Goal: Information Seeking & Learning: Learn about a topic

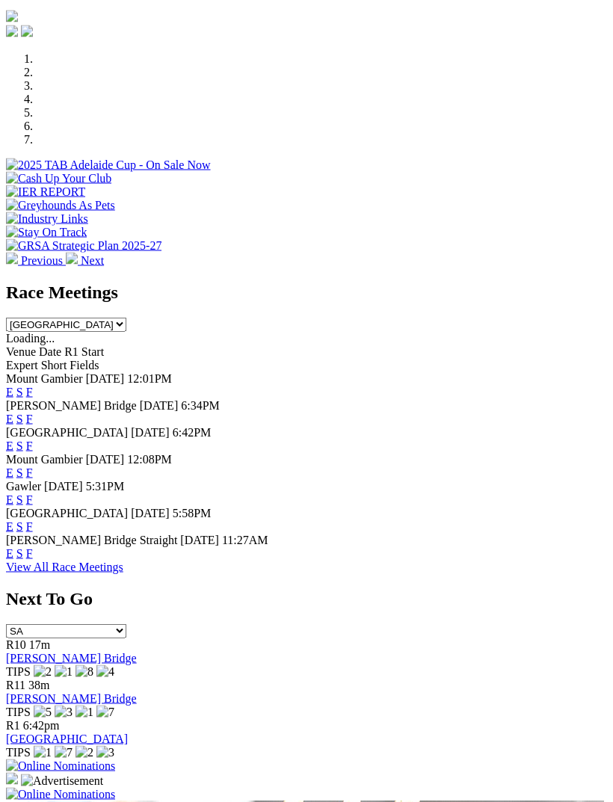
scroll to position [448, 0]
click at [33, 439] on link "F" at bounding box center [29, 445] width 7 height 13
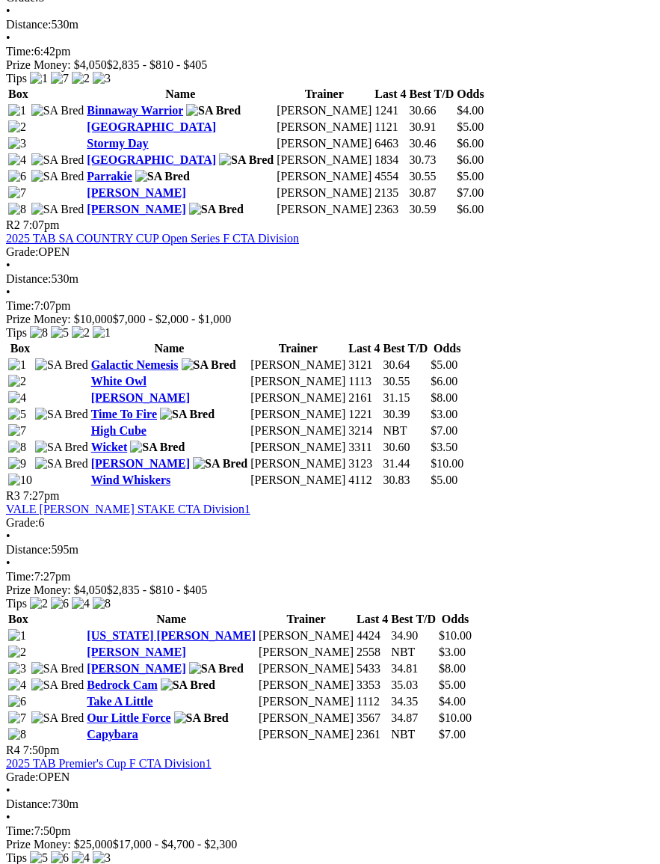
scroll to position [1071, 0]
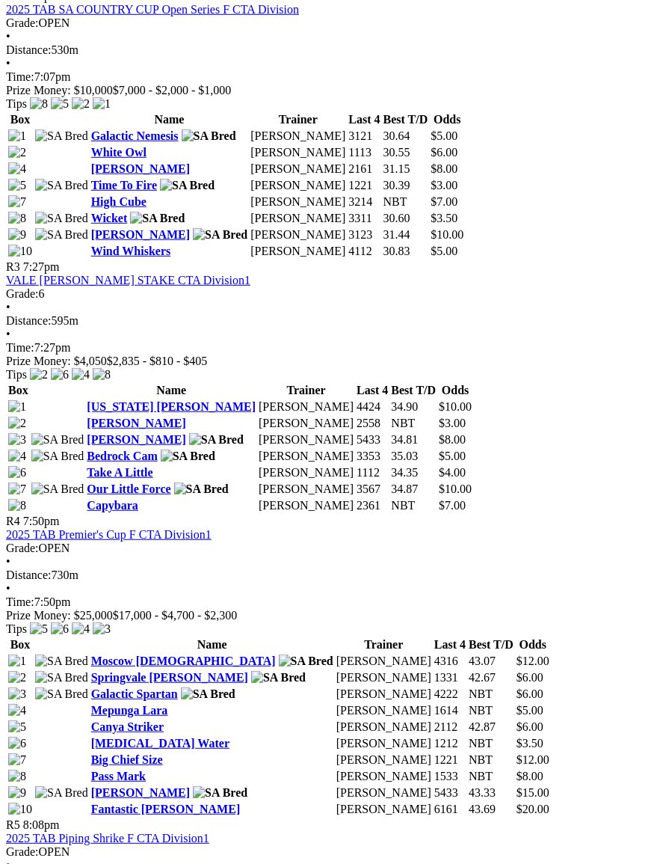
click at [208, 831] on link "2025 TAB Piping Shrike F CTA Division1" at bounding box center [107, 837] width 203 height 13
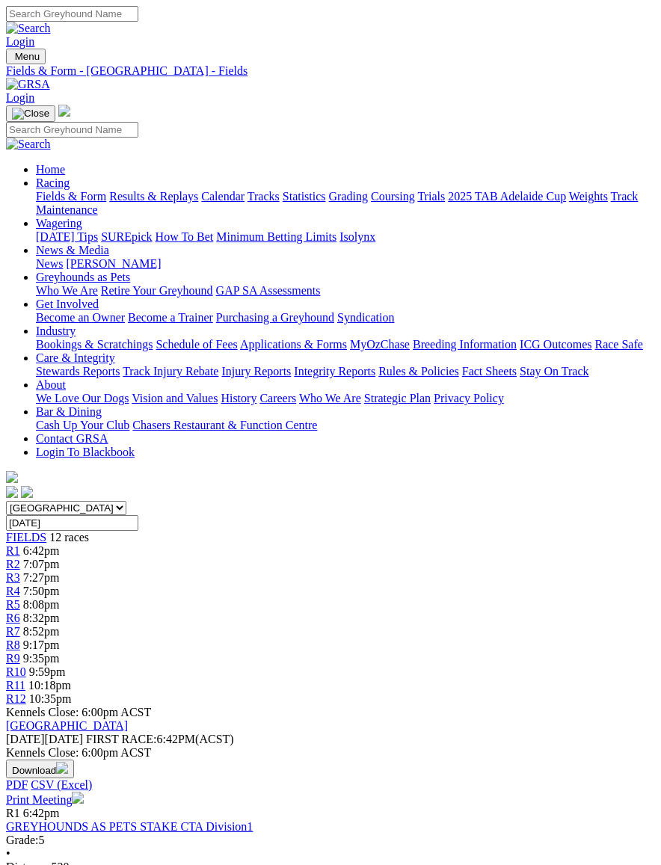
scroll to position [1136, 3]
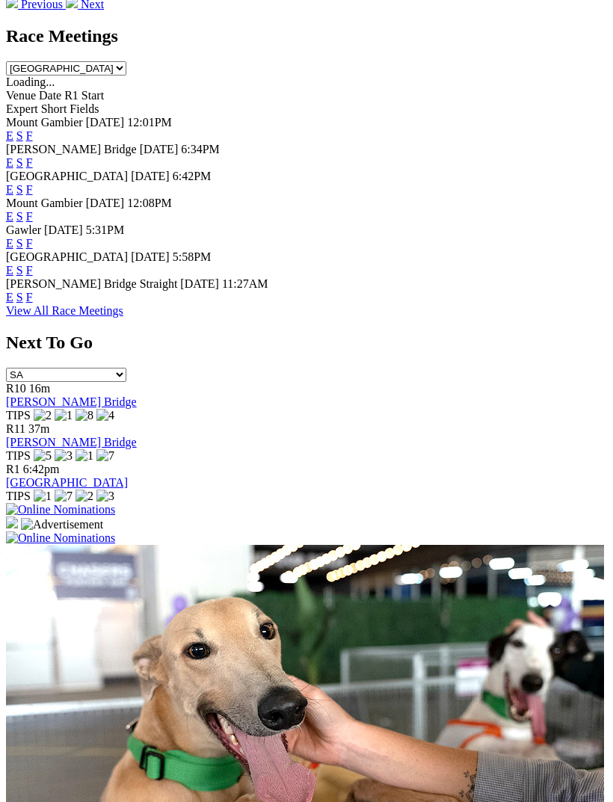
scroll to position [704, 0]
click at [33, 237] on link "F" at bounding box center [29, 243] width 7 height 13
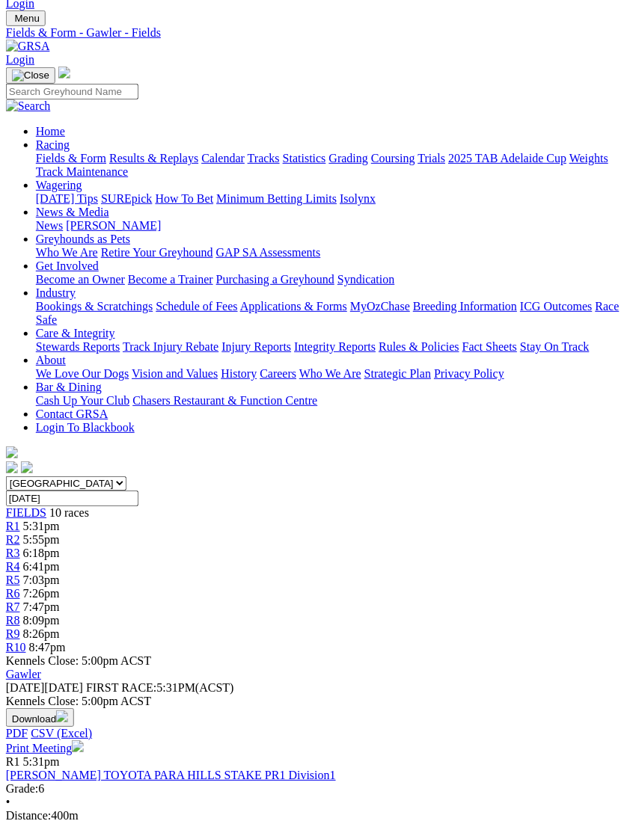
scroll to position [0, 7]
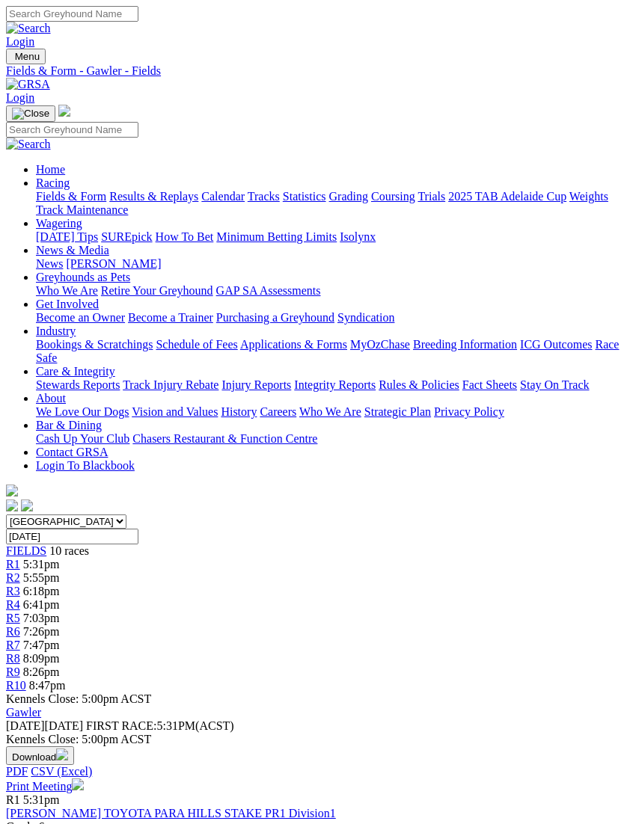
click at [12, 60] on img "Toggle navigation" at bounding box center [12, 60] width 0 height 0
click at [145, 203] on link "Results & Replays" at bounding box center [153, 196] width 89 height 13
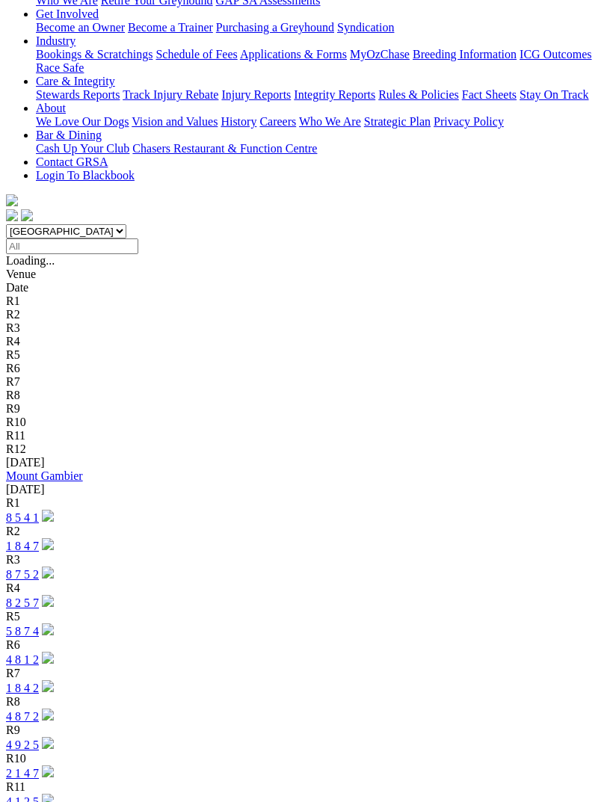
scroll to position [311, 0]
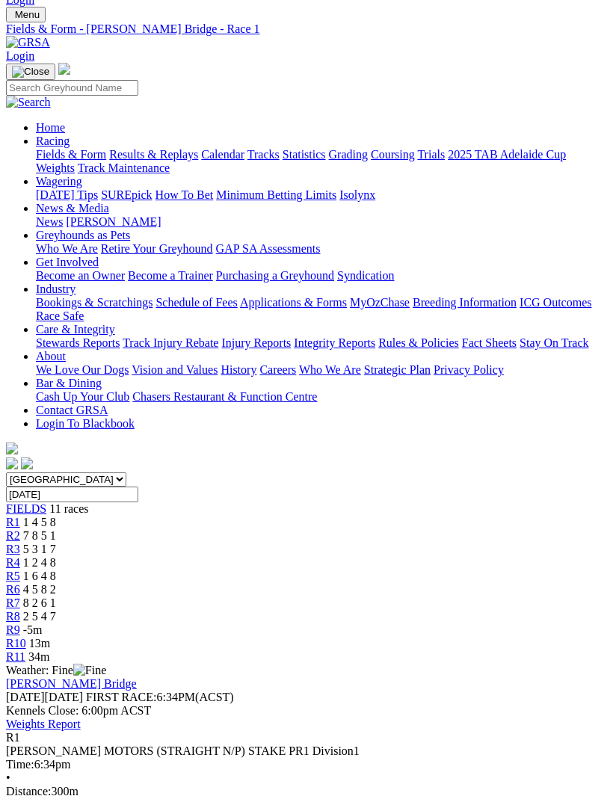
scroll to position [43, 0]
click at [20, 529] on span "R2" at bounding box center [13, 535] width 14 height 13
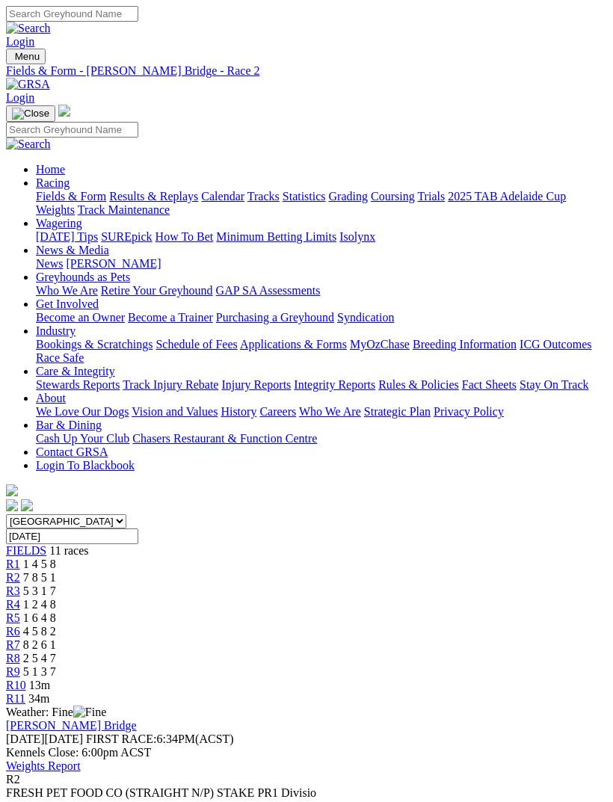
click at [20, 585] on span "R3" at bounding box center [13, 591] width 14 height 13
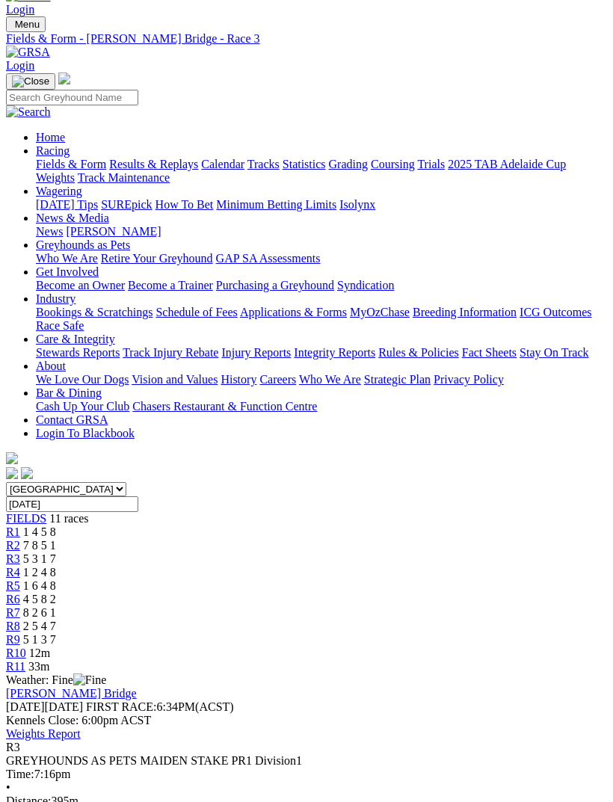
scroll to position [31, 0]
click at [56, 567] on span "1 2 4 8" at bounding box center [39, 573] width 33 height 13
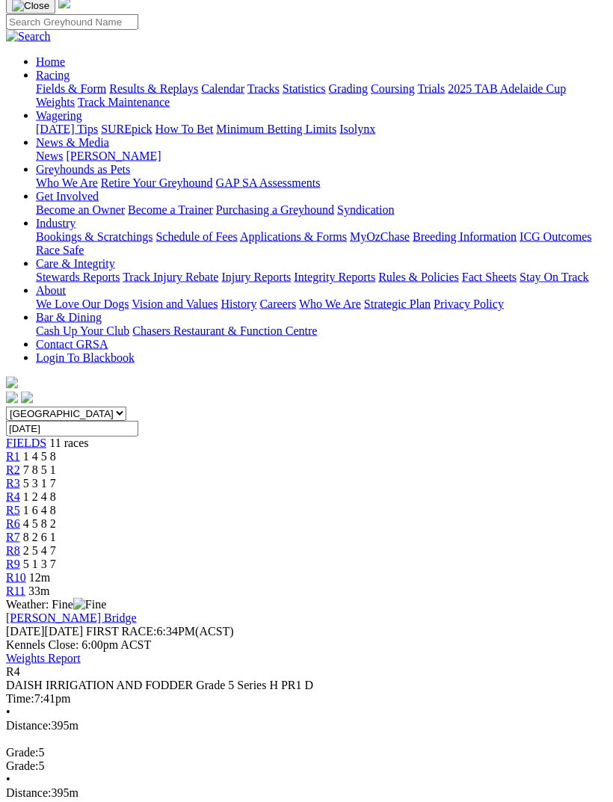
scroll to position [150, 0]
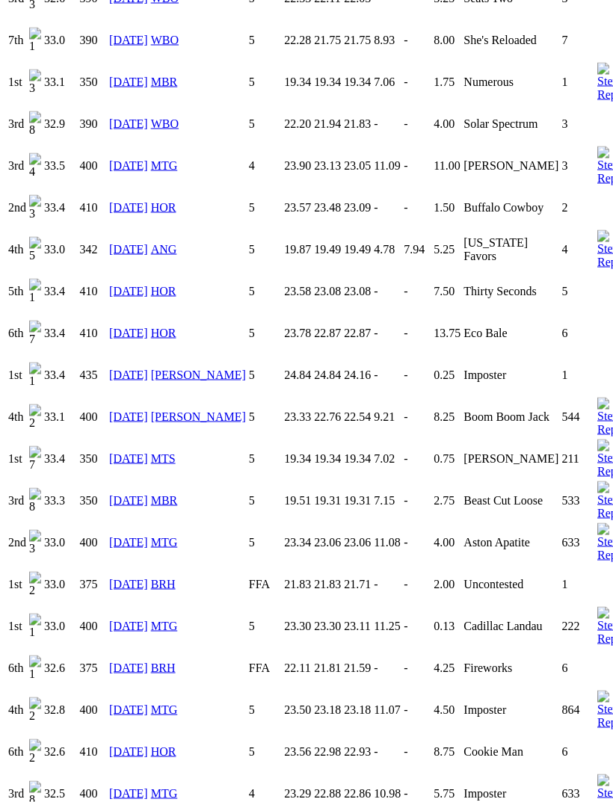
scroll to position [2069, 0]
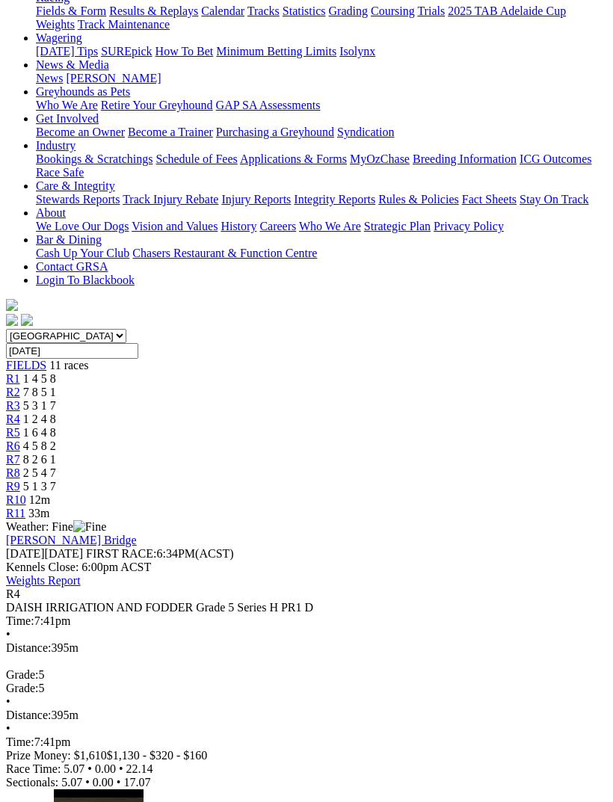
scroll to position [138, 0]
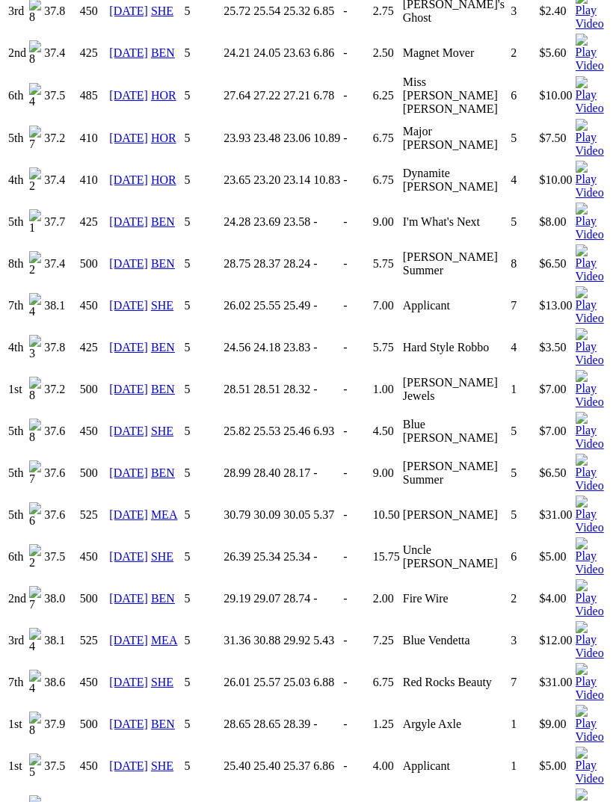
scroll to position [1596, 0]
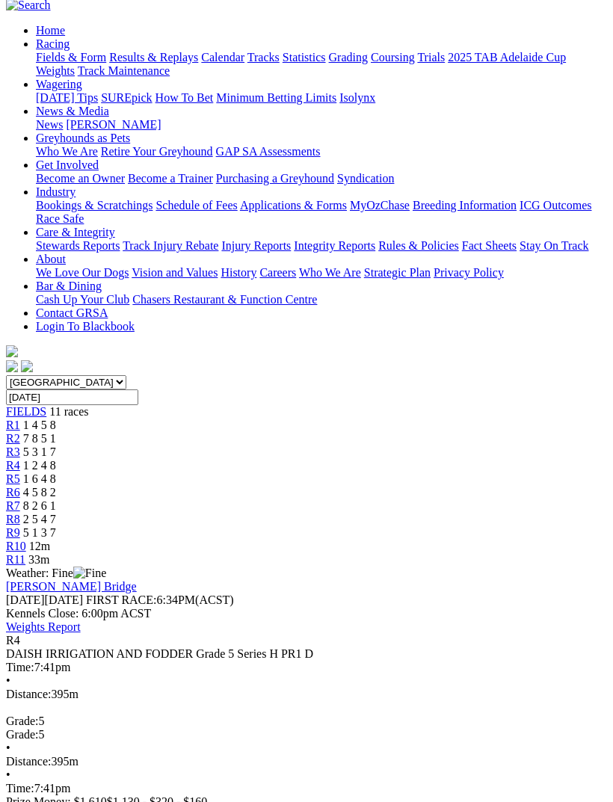
scroll to position [45, 0]
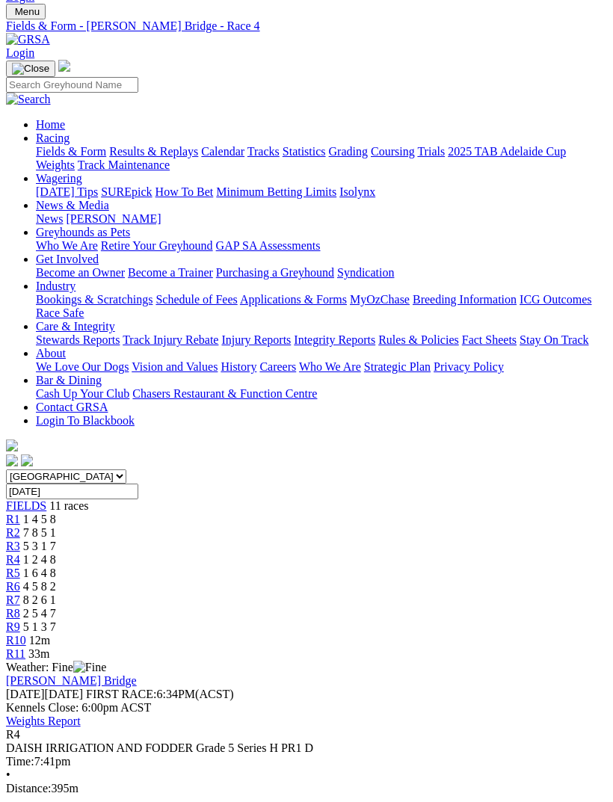
click at [20, 567] on span "R5" at bounding box center [13, 573] width 14 height 13
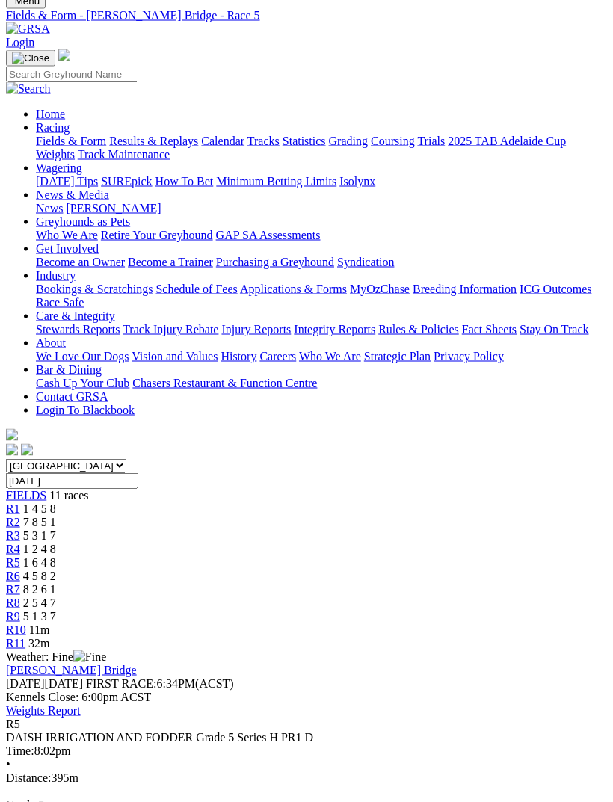
scroll to position [124, 0]
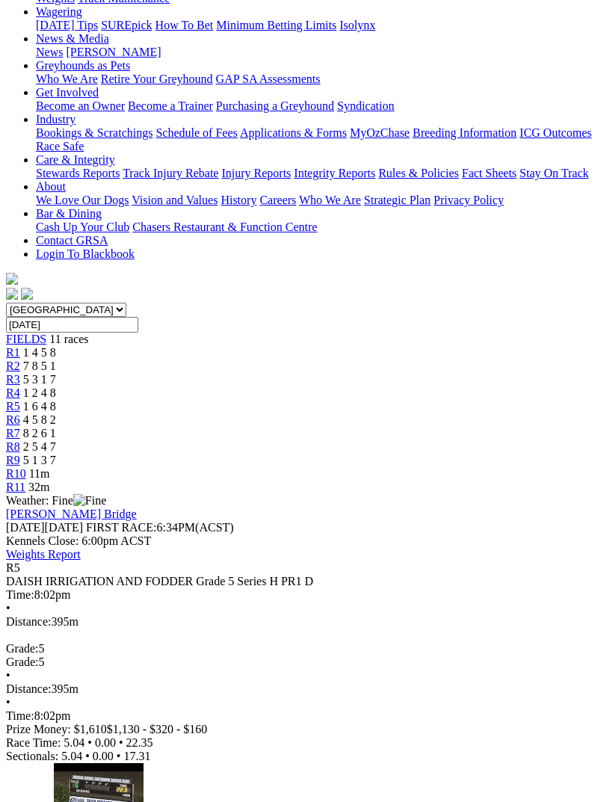
scroll to position [210, 0]
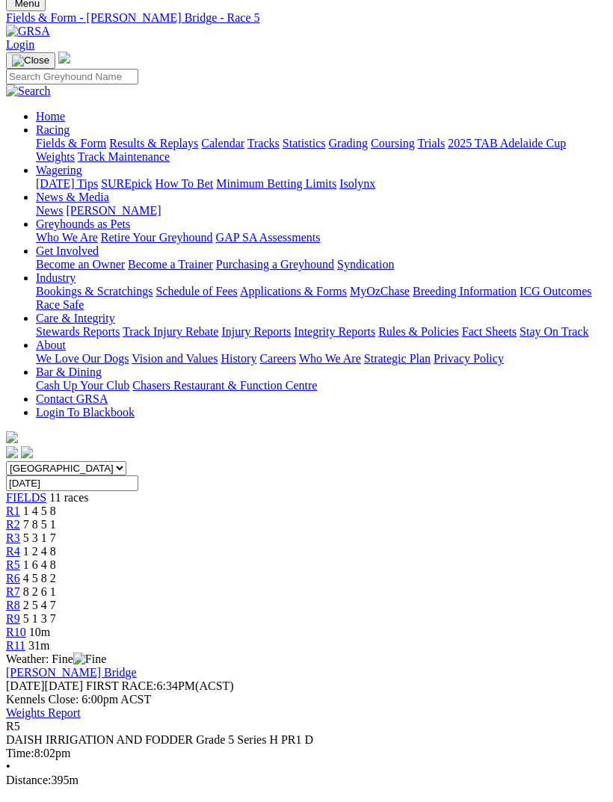
scroll to position [52, 0]
click at [20, 573] on link "R6" at bounding box center [13, 579] width 14 height 13
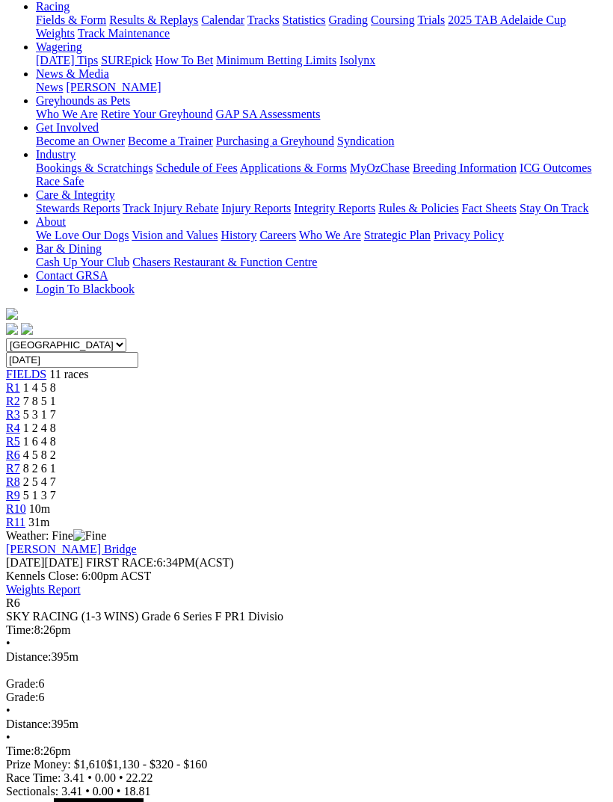
scroll to position [186, 0]
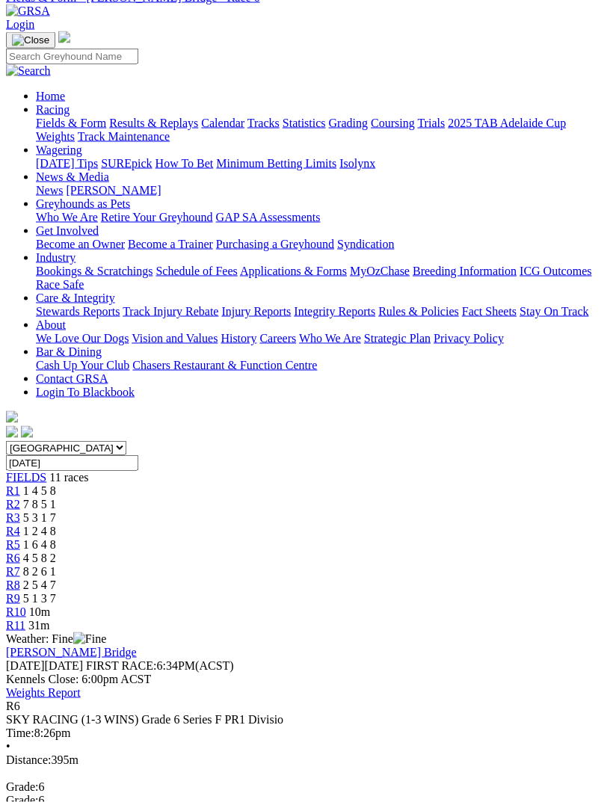
scroll to position [74, 0]
click at [20, 564] on span "R7" at bounding box center [13, 570] width 14 height 13
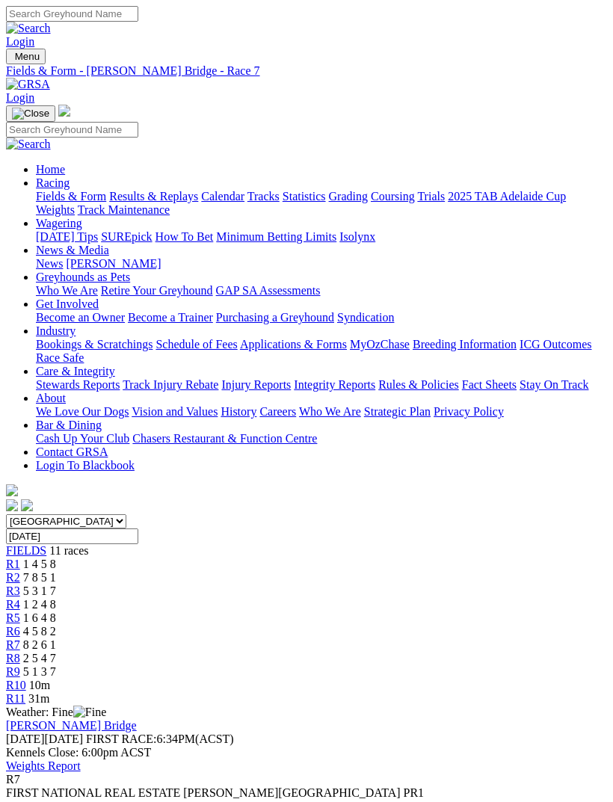
click at [20, 652] on span "R8" at bounding box center [13, 658] width 14 height 13
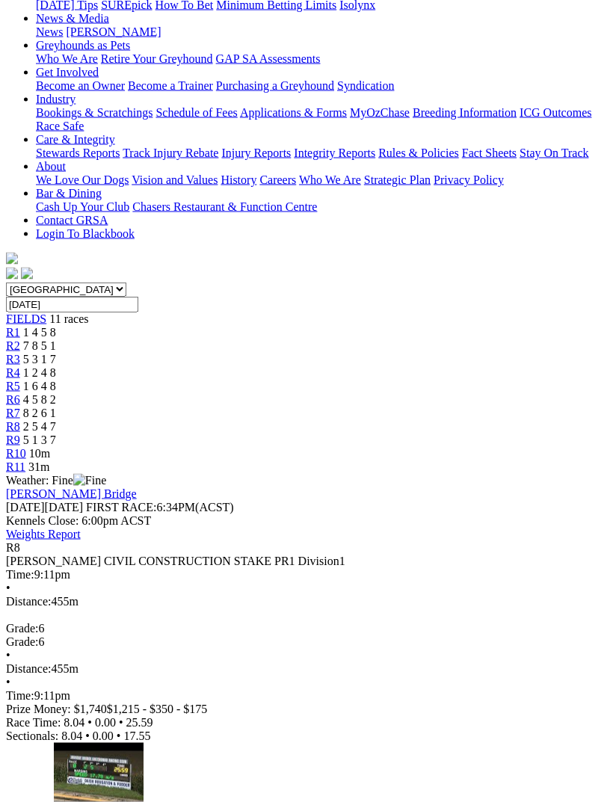
scroll to position [225, 0]
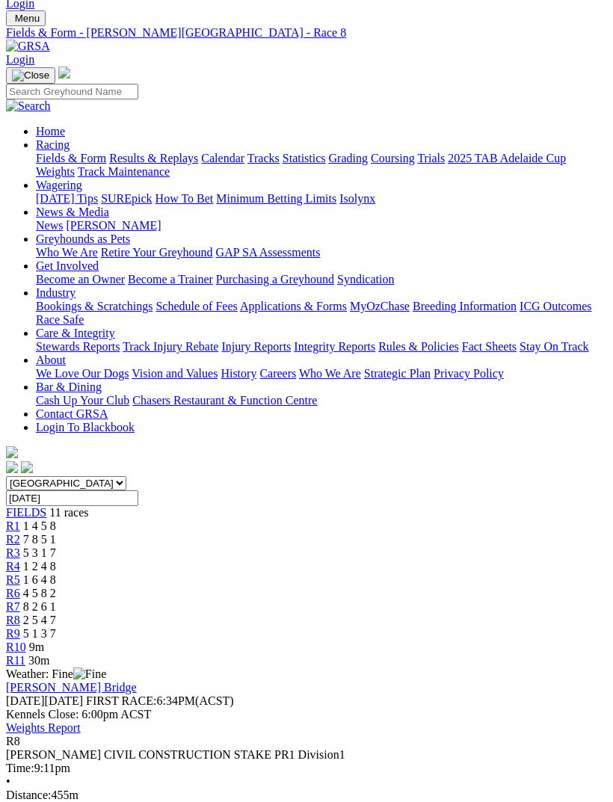
scroll to position [37, 0]
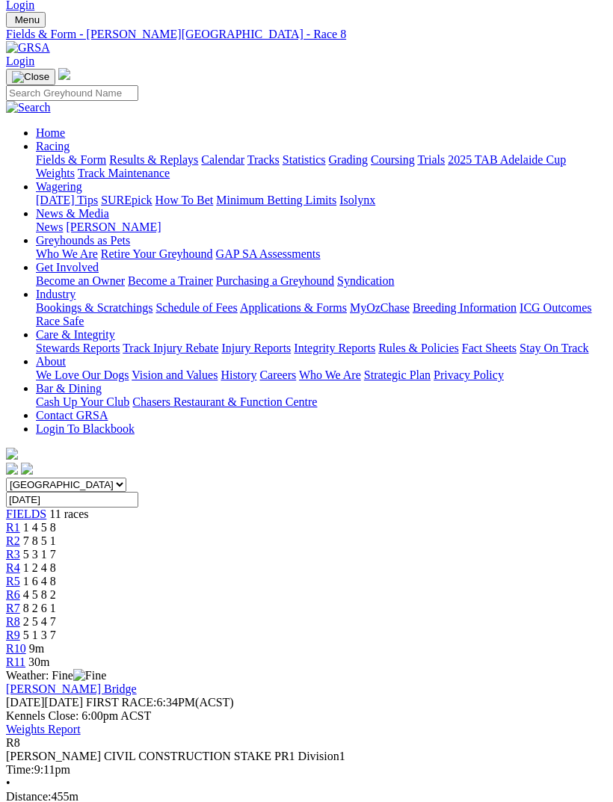
click at [20, 629] on span "R9" at bounding box center [13, 635] width 14 height 13
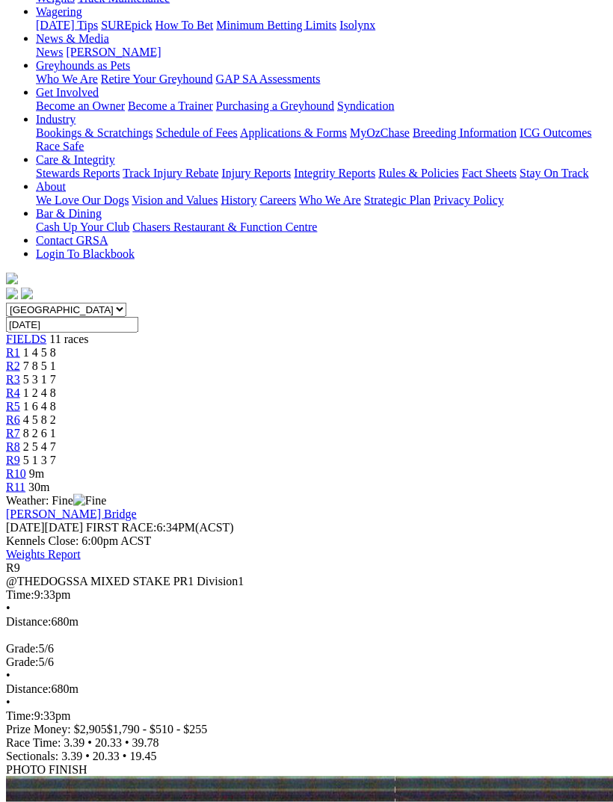
scroll to position [219, 0]
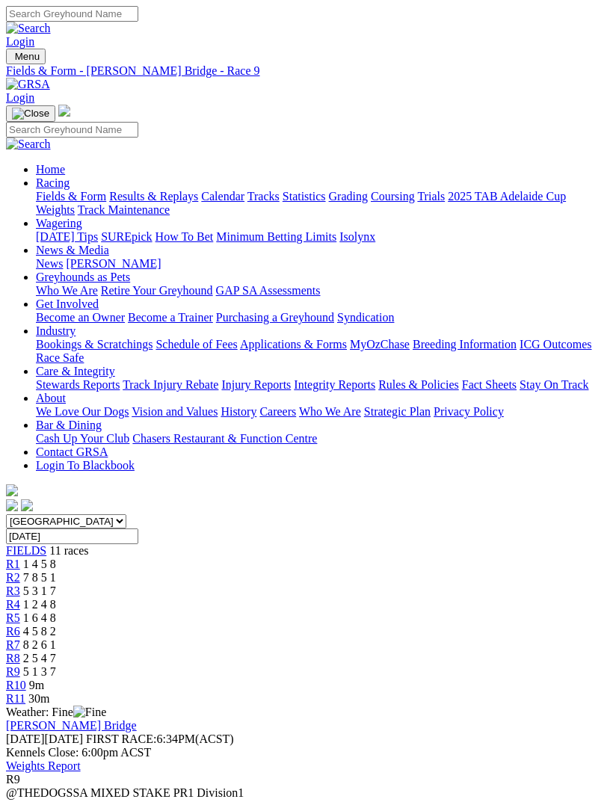
click at [26, 679] on span "R10" at bounding box center [16, 685] width 20 height 13
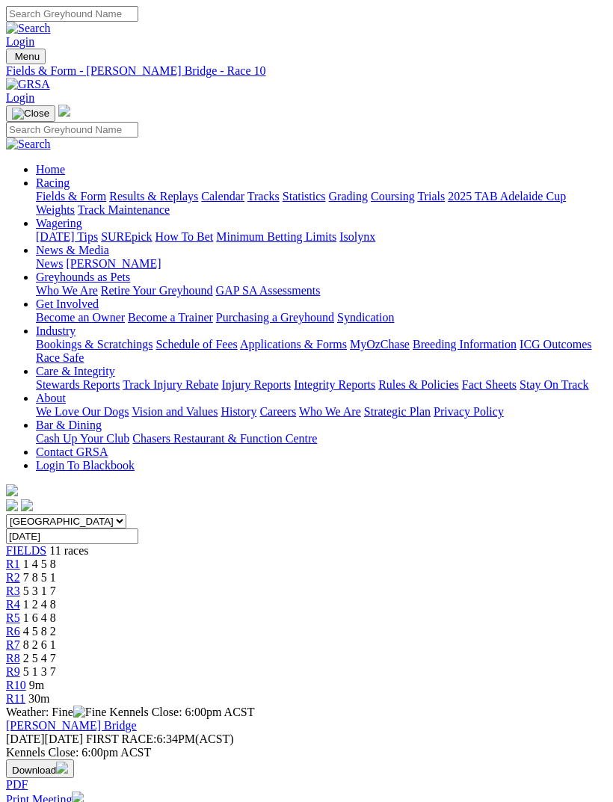
scroll to position [0, 25]
click at [25, 692] on span "R11" at bounding box center [15, 698] width 19 height 13
